Goal: Navigation & Orientation: Understand site structure

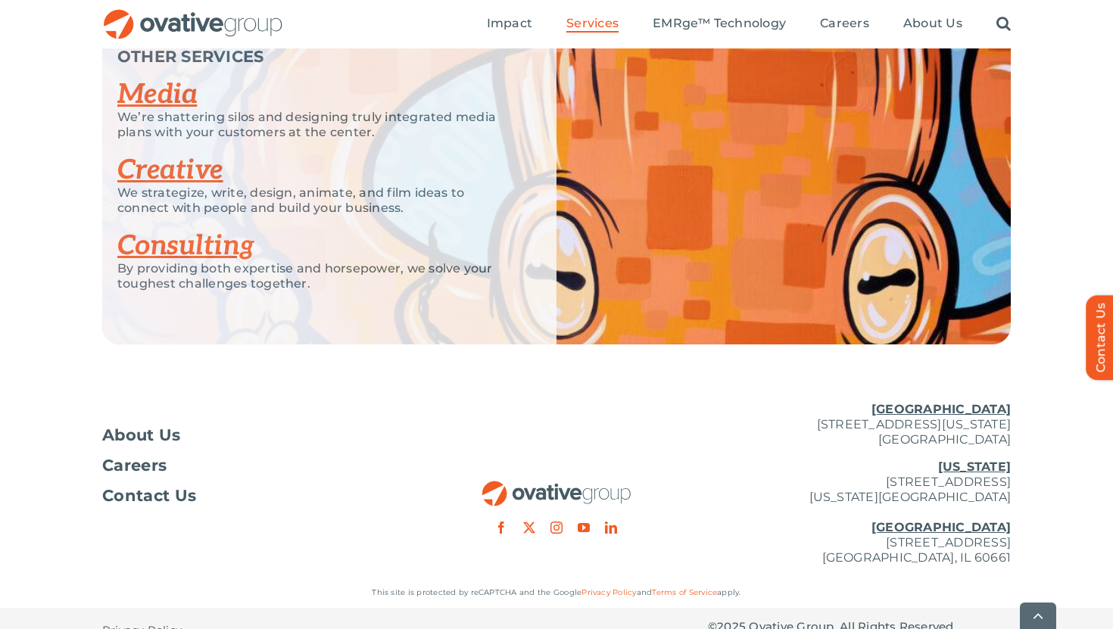
click at [926, 14] on ul "Impact Expert Insights Case Studies Awards & Press Services Media Measurement C…" at bounding box center [749, 24] width 524 height 48
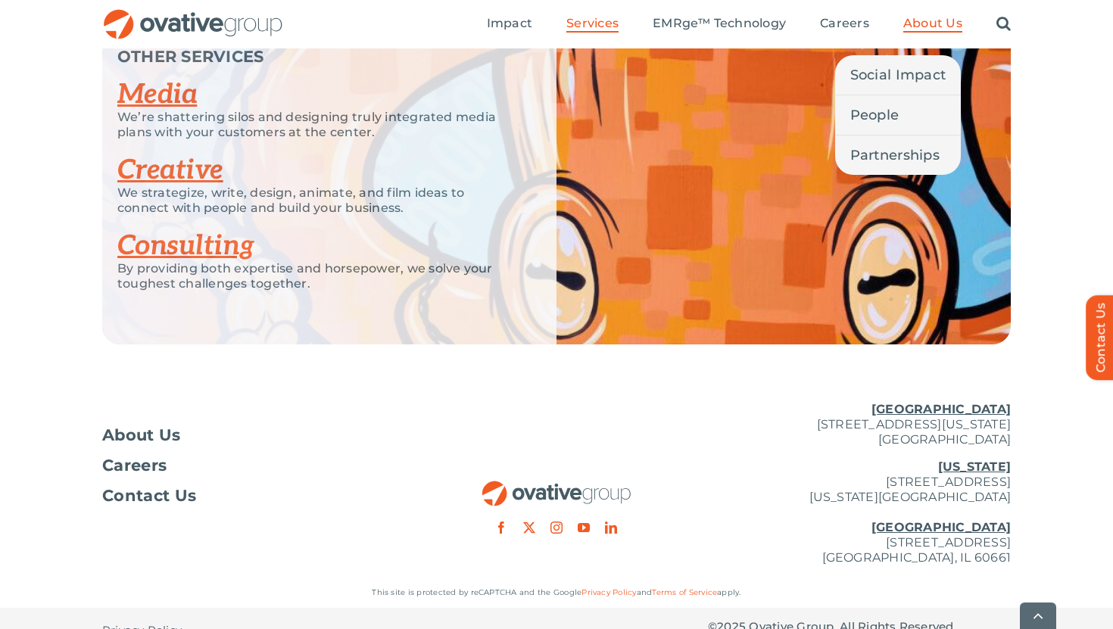
click at [926, 17] on span "About Us" at bounding box center [933, 23] width 59 height 15
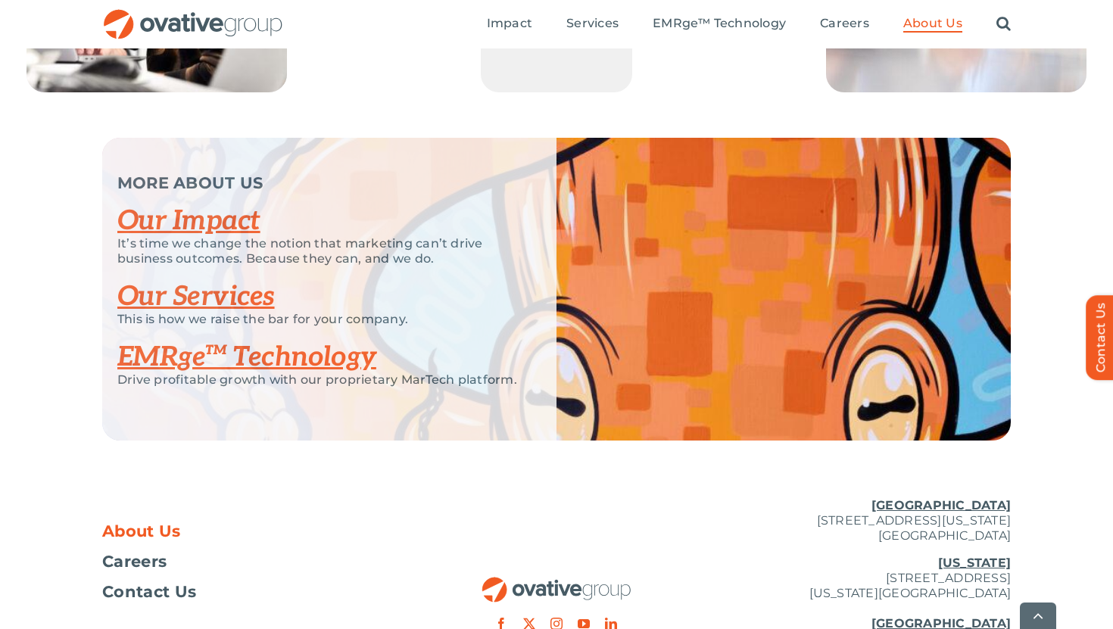
scroll to position [3267, 0]
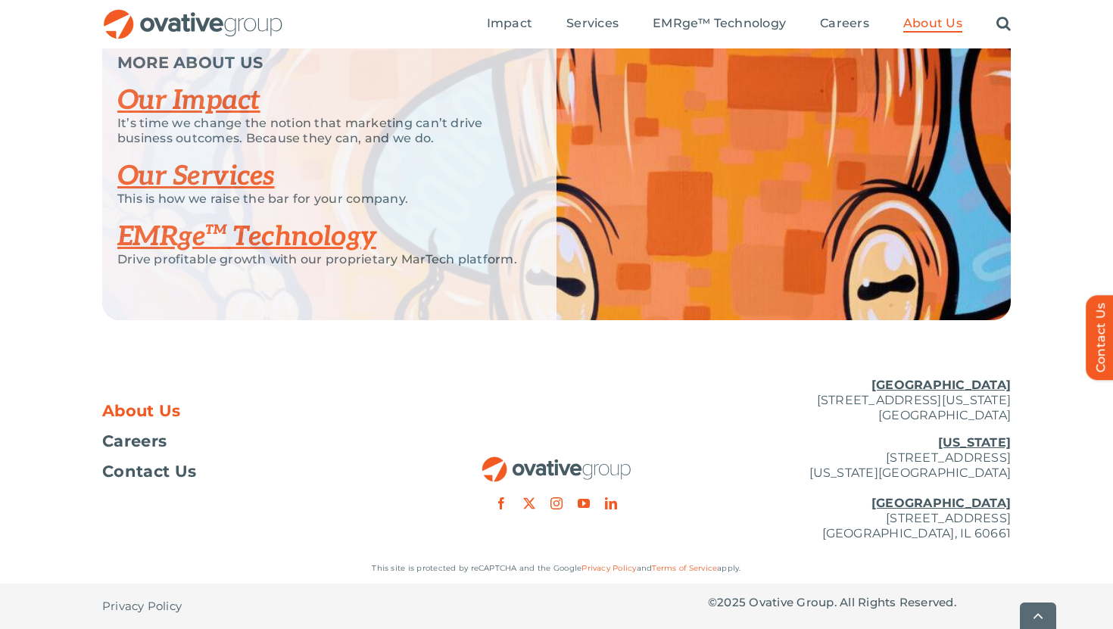
click at [228, 109] on link "Our Impact" at bounding box center [188, 100] width 143 height 33
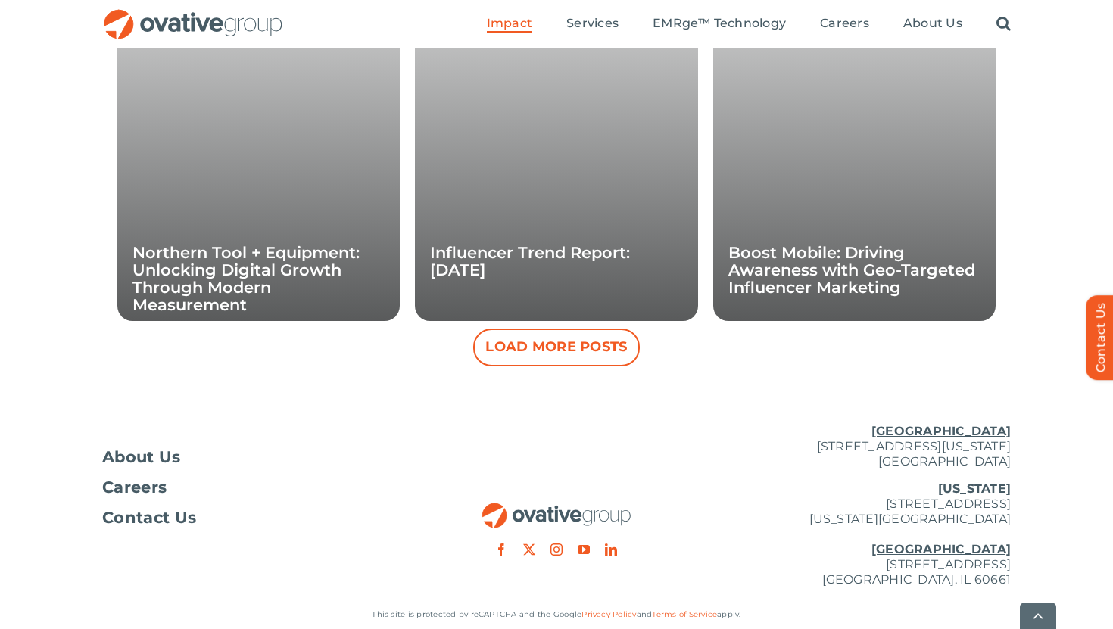
scroll to position [1591, 0]
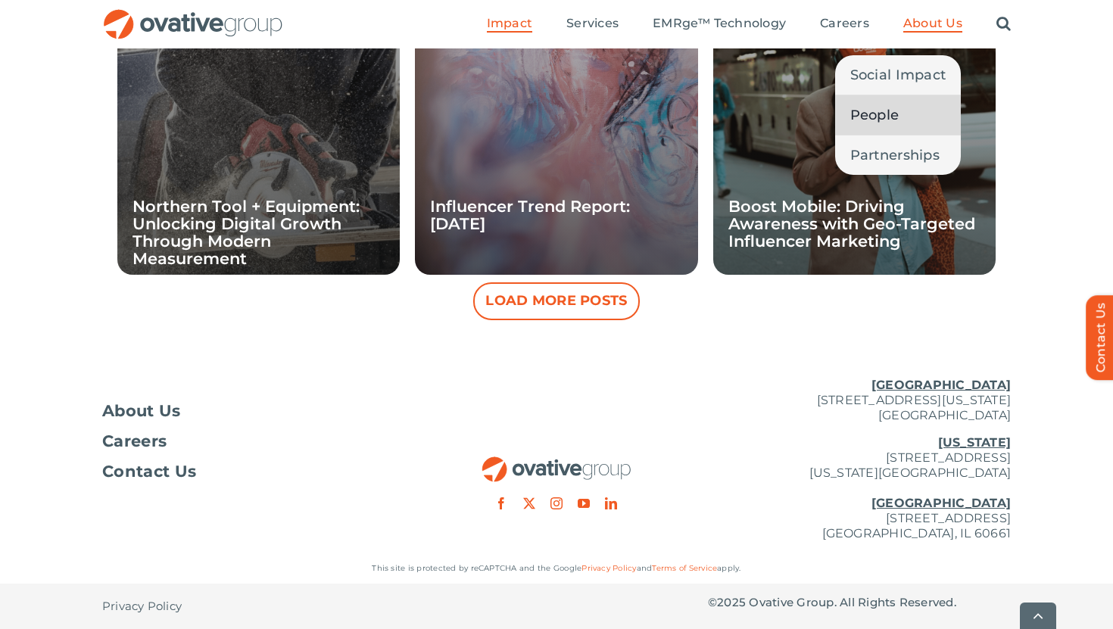
click at [880, 116] on span "People" at bounding box center [875, 115] width 49 height 21
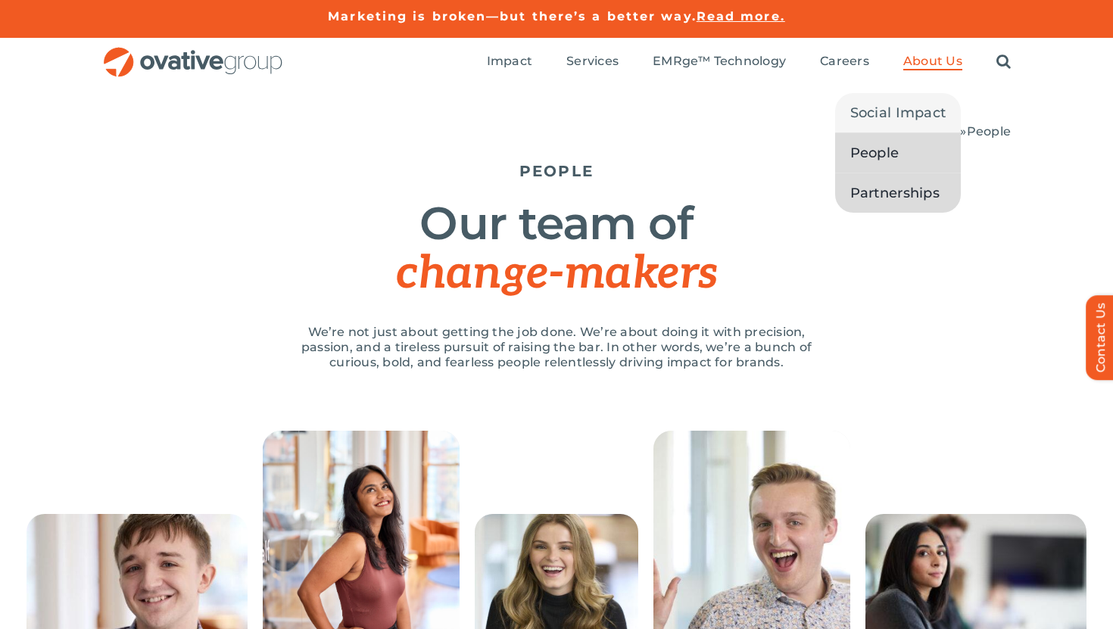
click at [918, 185] on span "Partnerships" at bounding box center [895, 193] width 89 height 21
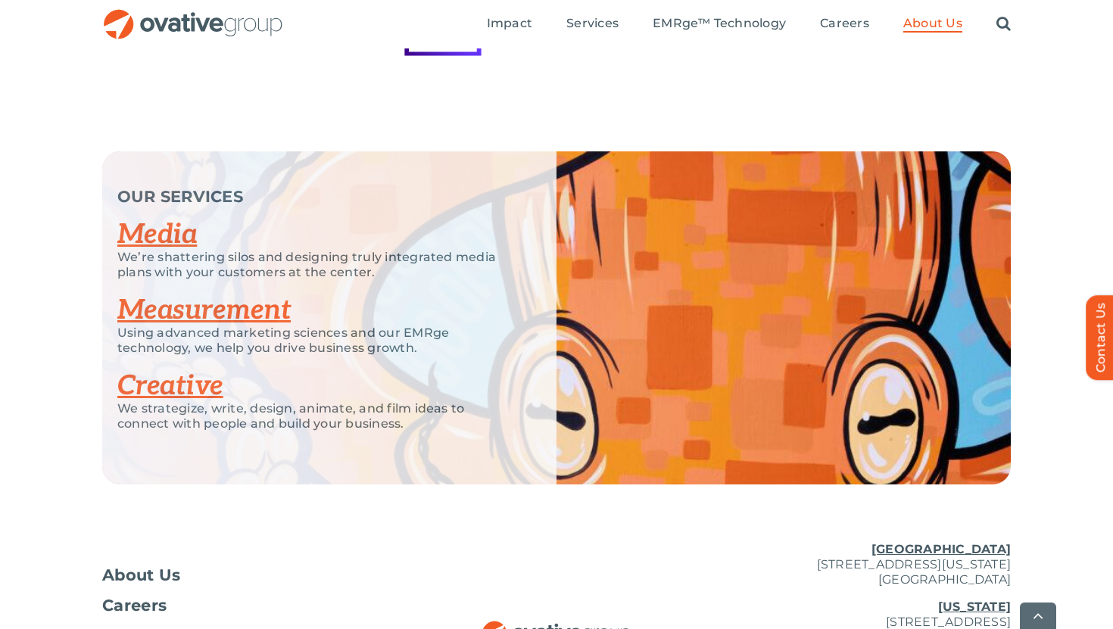
scroll to position [3344, 0]
